Goal: Information Seeking & Learning: Learn about a topic

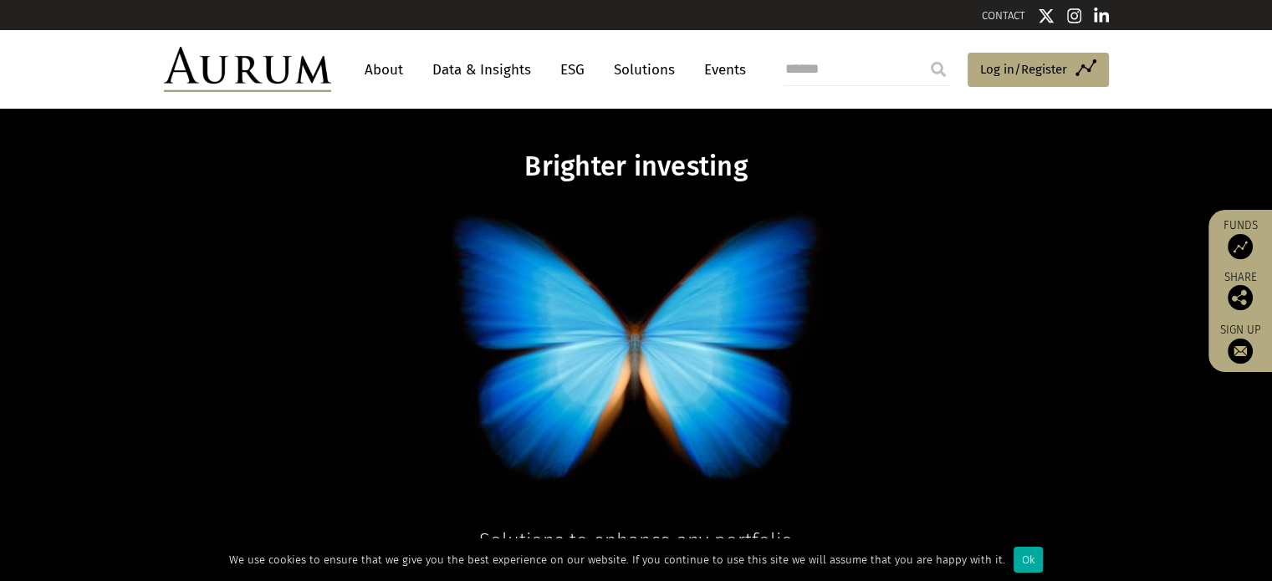
click at [465, 150] on div "Brighter investing Solutions to enhance any portfolio Solutions" at bounding box center [636, 382] width 1272 height 546
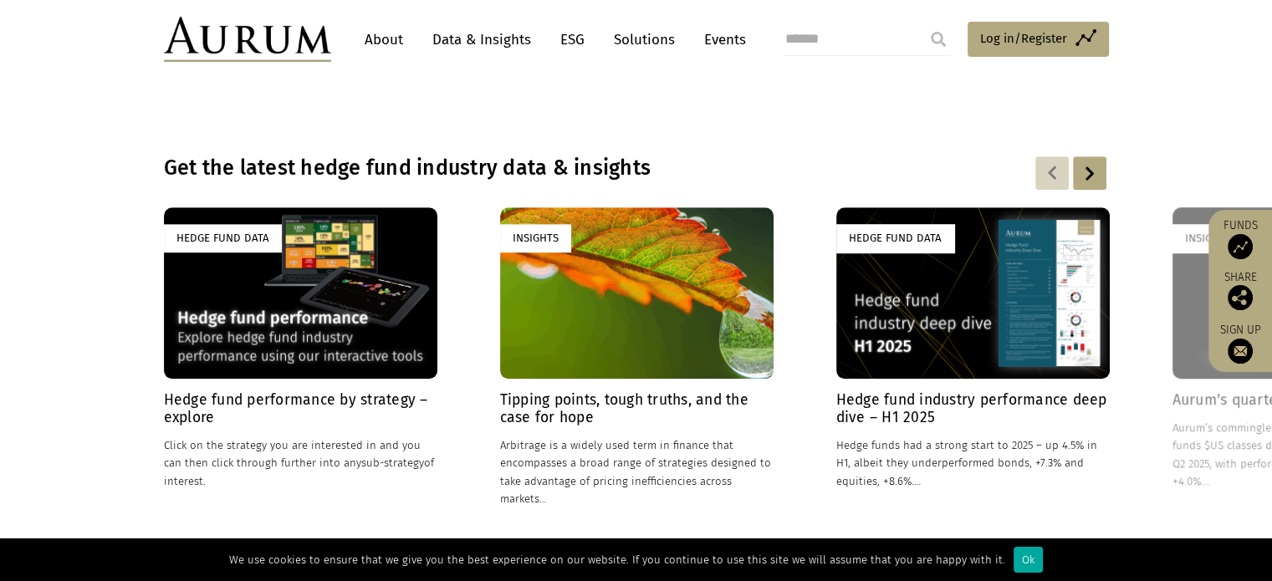
scroll to position [1091, 0]
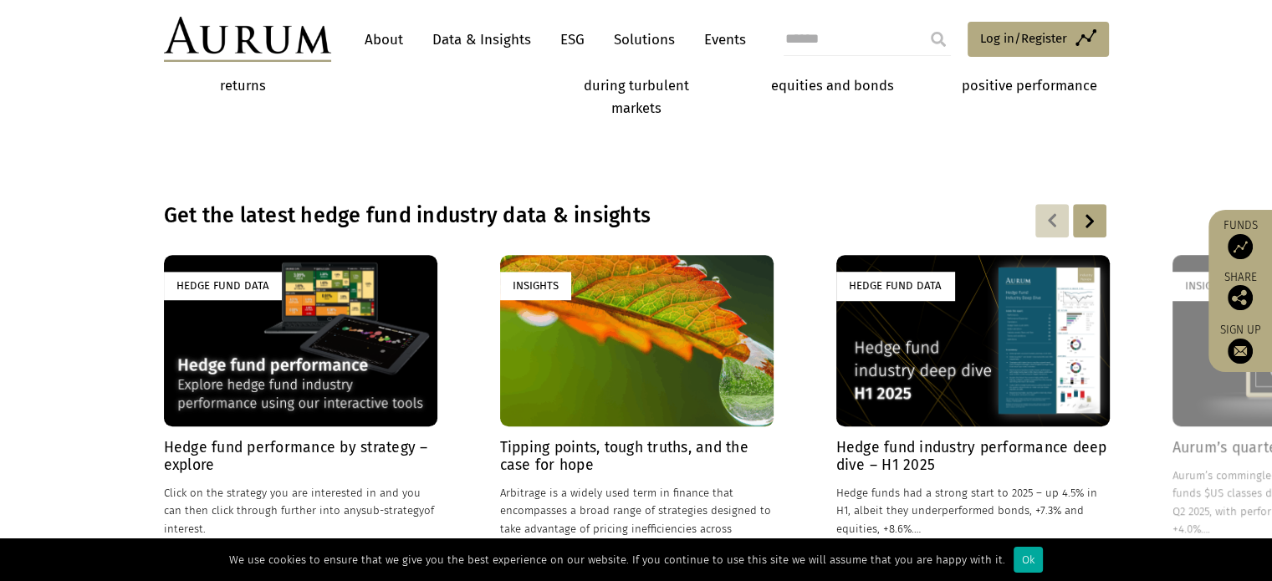
click at [377, 37] on link "About" at bounding box center [383, 39] width 55 height 31
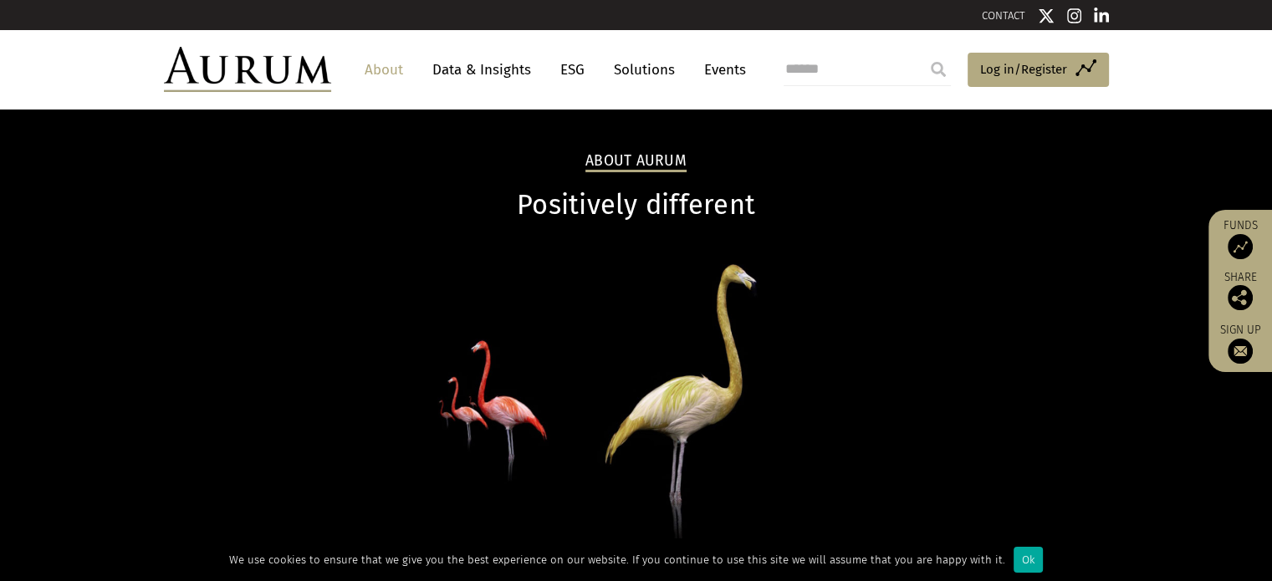
click at [448, 354] on p at bounding box center [636, 394] width 945 height 295
click at [1014, 562] on div "Ok" at bounding box center [1028, 560] width 29 height 26
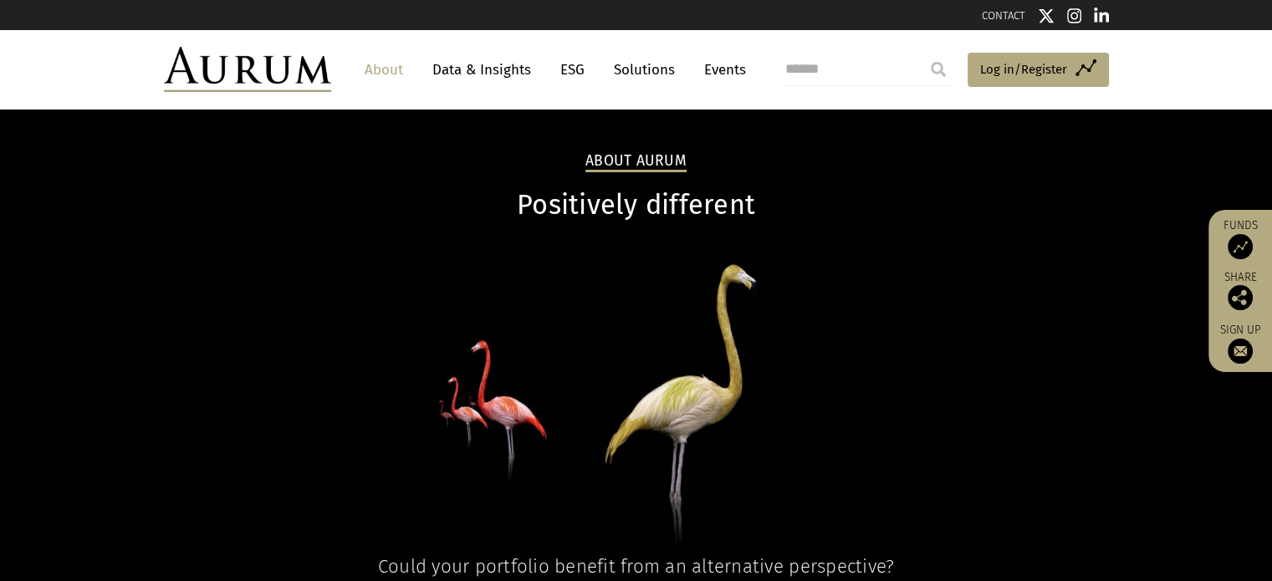
click at [942, 416] on p at bounding box center [636, 394] width 945 height 295
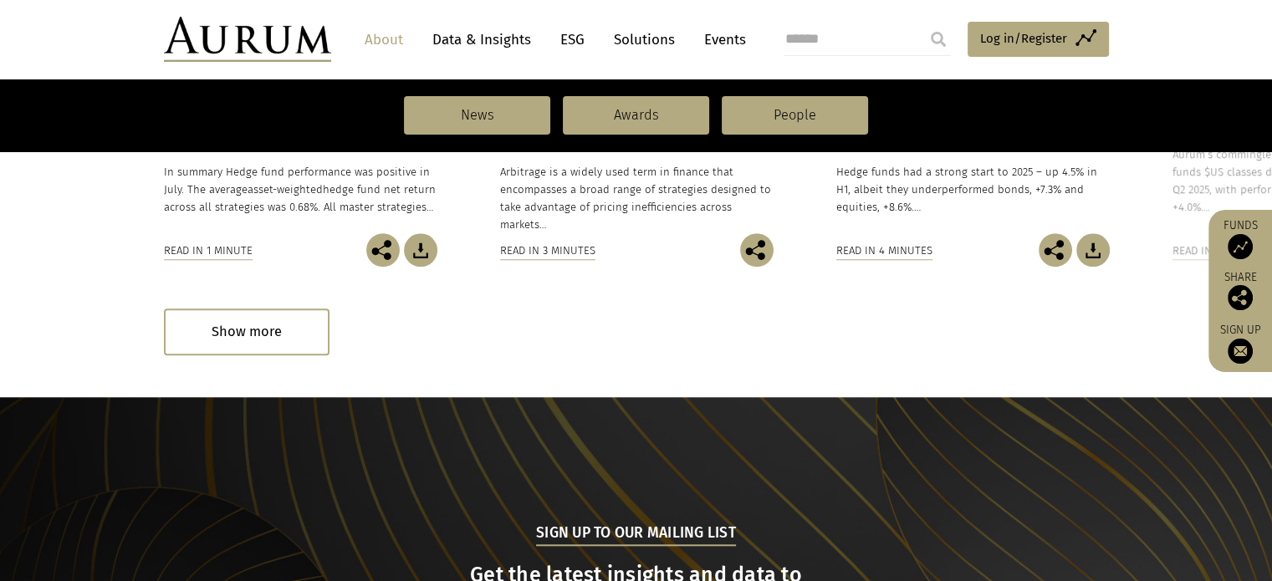
scroll to position [1525, 0]
